Goal: Task Accomplishment & Management: Manage account settings

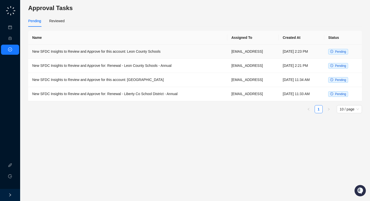
click at [137, 54] on td "New SFDC Insights to Review and Approve for this account: Leon County Schools" at bounding box center [127, 52] width 199 height 14
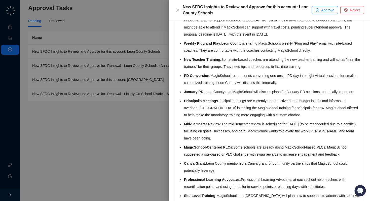
scroll to position [662, 0]
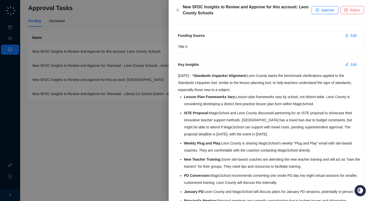
click at [125, 126] on div at bounding box center [185, 100] width 370 height 201
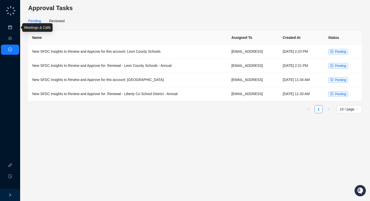
click at [15, 27] on link "Meetings & Calls" at bounding box center [28, 27] width 26 height 4
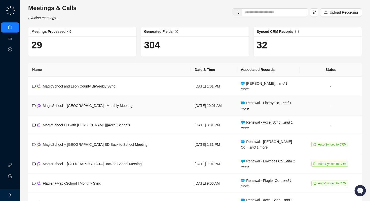
click at [97, 109] on td "MagicSchool + [GEOGRAPHIC_DATA] | Monthly Meeting" at bounding box center [109, 105] width 163 height 19
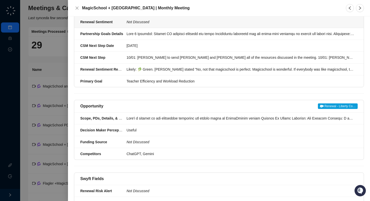
scroll to position [244, 0]
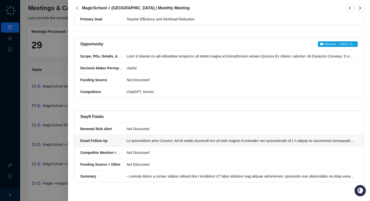
click at [177, 142] on div at bounding box center [241, 141] width 228 height 6
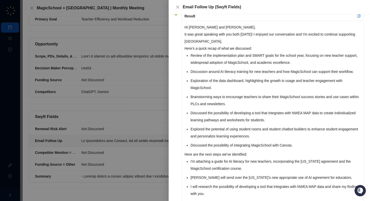
scroll to position [39, 0]
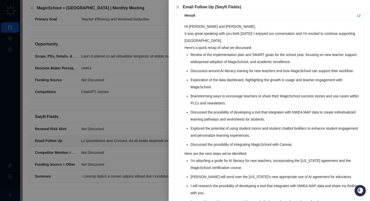
drag, startPoint x: 228, startPoint y: 41, endPoint x: 185, endPoint y: 35, distance: 43.7
click at [185, 35] on p "It was great speaking with you both [DATE]! I enjoyed our conversation and I'm …" at bounding box center [273, 37] width 176 height 14
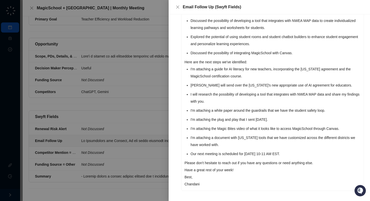
scroll to position [133, 0]
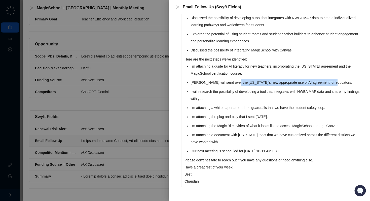
drag, startPoint x: 236, startPoint y: 82, endPoint x: 343, endPoint y: 83, distance: 107.5
click at [343, 83] on li "[PERSON_NAME] will send over the [US_STATE]'s new appropriate use of AI agreeme…" at bounding box center [276, 82] width 170 height 7
copy li "[US_STATE]'s new appropriate use of AI agreement for educators."
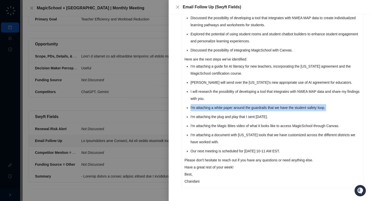
drag, startPoint x: 190, startPoint y: 109, endPoint x: 337, endPoint y: 111, distance: 147.1
click at [337, 111] on div "Hi [PERSON_NAME] and [PERSON_NAME], It was great speaking with you both [DATE]!…" at bounding box center [273, 57] width 182 height 262
copy li "I'm attaching a white paper around the guardrails that we have the student safe…"
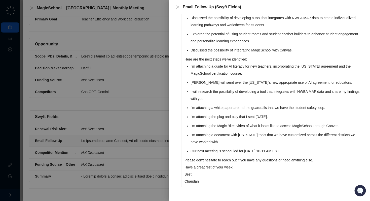
click at [295, 116] on li "I'm attaching the plug and play that I sent [DATE]." at bounding box center [276, 116] width 170 height 7
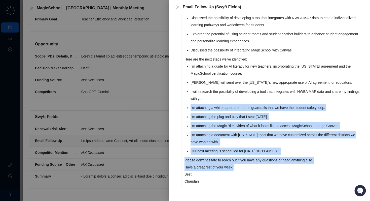
drag, startPoint x: 191, startPoint y: 108, endPoint x: 333, endPoint y: 169, distance: 154.9
click at [333, 169] on div "Hi [PERSON_NAME] and [PERSON_NAME], It was great speaking with you both [DATE]!…" at bounding box center [273, 57] width 182 height 262
copy div "I'm attaching a white paper around the guardrails that we have the student safe…"
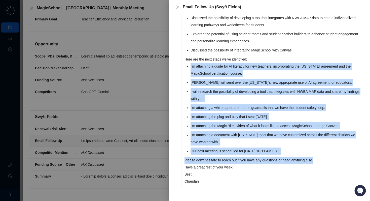
scroll to position [0, 0]
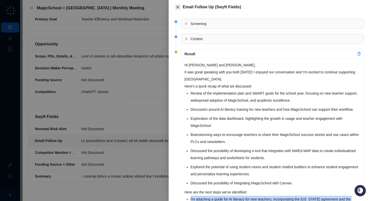
click at [176, 8] on icon "close" at bounding box center [177, 7] width 3 height 3
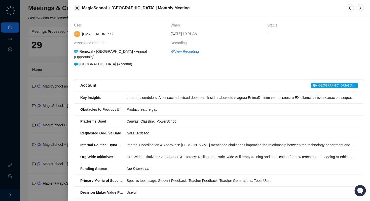
click at [77, 9] on icon "close" at bounding box center [77, 8] width 4 height 4
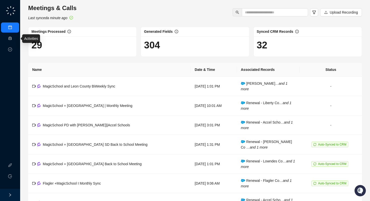
click at [15, 39] on link "Activities" at bounding box center [22, 39] width 14 height 4
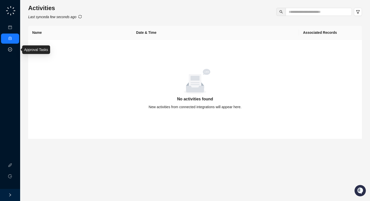
click at [15, 49] on link "Approval Tasks" at bounding box center [27, 50] width 24 height 4
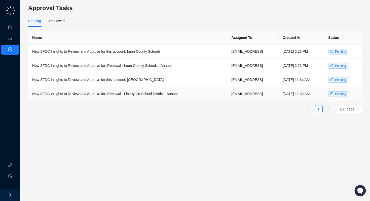
click at [115, 90] on td "New SFDC Insights to Review and Approve for: Renewal - Liberty Co School Distri…" at bounding box center [127, 94] width 199 height 14
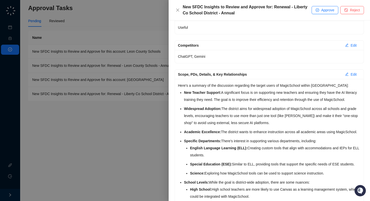
scroll to position [251, 0]
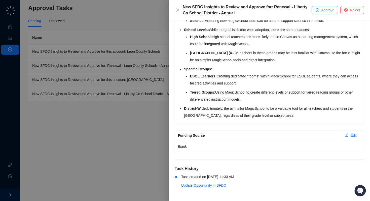
click at [332, 11] on span "Approve" at bounding box center [327, 10] width 13 height 6
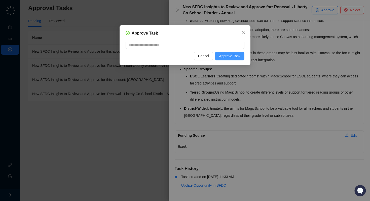
click at [229, 55] on span "Approve Task" at bounding box center [229, 56] width 21 height 6
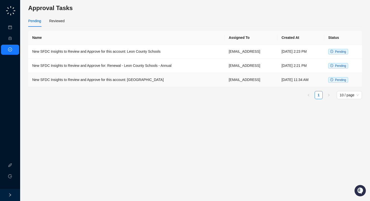
click at [163, 83] on td "New SFDC Insights to Review and Approve for this account: [GEOGRAPHIC_DATA]" at bounding box center [126, 80] width 197 height 14
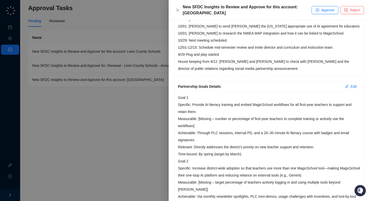
scroll to position [193, 0]
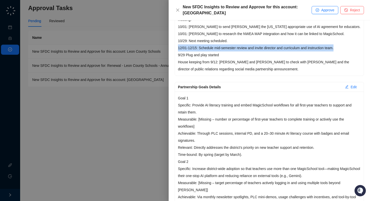
drag, startPoint x: 179, startPoint y: 41, endPoint x: 342, endPoint y: 41, distance: 163.9
click at [342, 41] on p "10/01: [PERSON_NAME] to send [PERSON_NAME] and [PERSON_NAME] all of the resourc…" at bounding box center [269, 30] width 183 height 42
copy p "12/01-12/15: Schedule mid-semester review and invite director and curriculum an…"
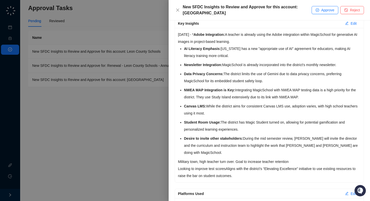
scroll to position [556, 0]
drag, startPoint x: 211, startPoint y: 35, endPoint x: 268, endPoint y: 43, distance: 57.8
click at [269, 43] on p "[DATE] - * Adobe Integration: A teacher is already using the Adobe integration …" at bounding box center [269, 37] width 183 height 14
copy p "* Adobe Integration: A teacher is already using the Adobe integration within Ma…"
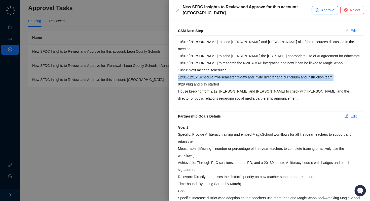
scroll to position [154, 0]
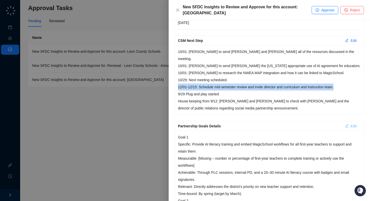
click at [348, 124] on icon "edit" at bounding box center [347, 126] width 4 height 4
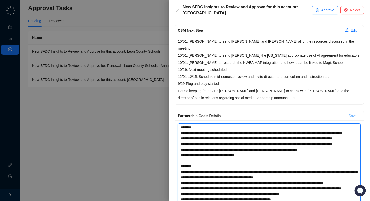
scroll to position [165, 0]
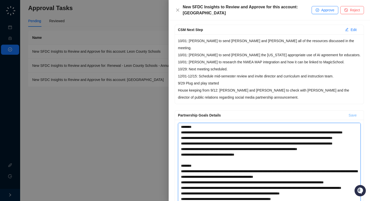
drag, startPoint x: 180, startPoint y: 131, endPoint x: 360, endPoint y: 200, distance: 192.6
click at [360, 200] on textarea "Partnership Goals Details" at bounding box center [269, 177] width 183 height 108
type textarea "**********"
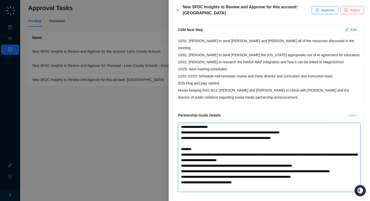
drag, startPoint x: 324, startPoint y: 182, endPoint x: 171, endPoint y: 111, distance: 168.2
click at [171, 111] on div "Description Swyft AI generated the following insights to update for this accoun…" at bounding box center [269, 110] width 201 height 180
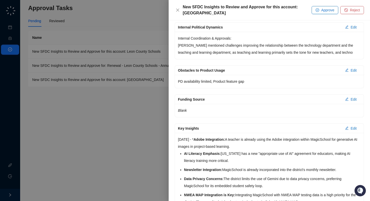
scroll to position [0, 0]
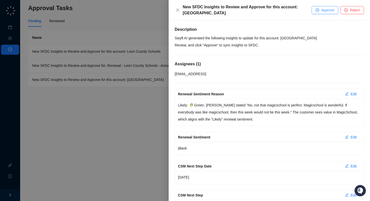
click at [325, 12] on span "Approve" at bounding box center [327, 10] width 13 height 6
type textarea "**********"
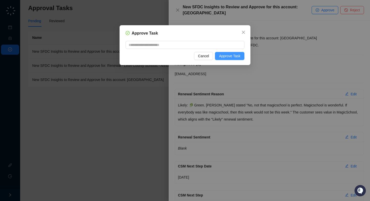
click at [231, 58] on span "Approve Task" at bounding box center [229, 56] width 21 height 6
